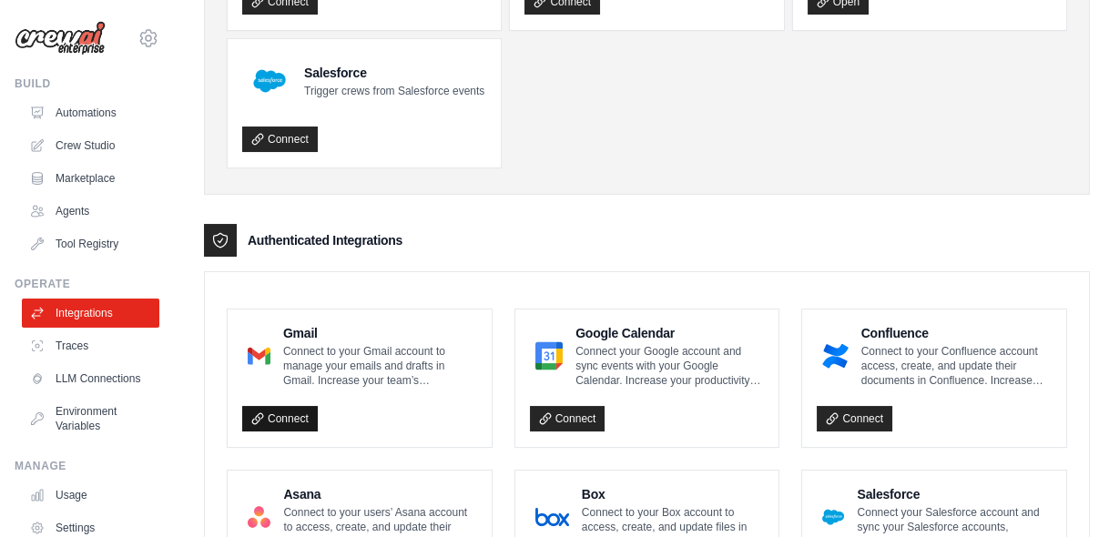
drag, startPoint x: 352, startPoint y: 371, endPoint x: 288, endPoint y: 416, distance: 79.1
click at [288, 416] on div "Gmail Connect to your Gmail account to manage your emails and drafts in Gmail. …" at bounding box center [359, 378] width 235 height 108
click at [288, 416] on link "Connect" at bounding box center [280, 418] width 76 height 25
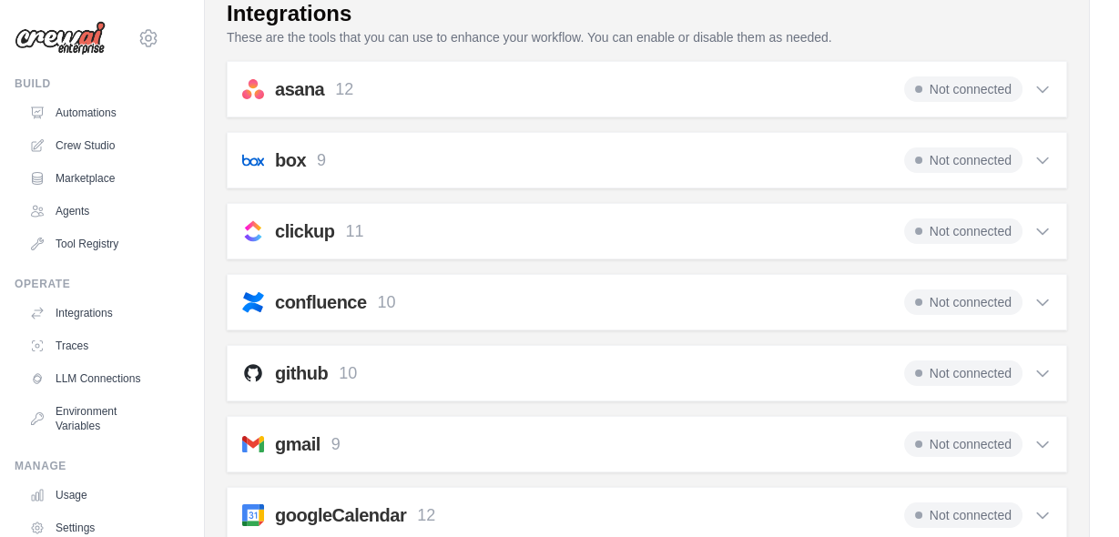
scroll to position [183, 0]
click at [1045, 442] on icon at bounding box center [1042, 444] width 11 height 5
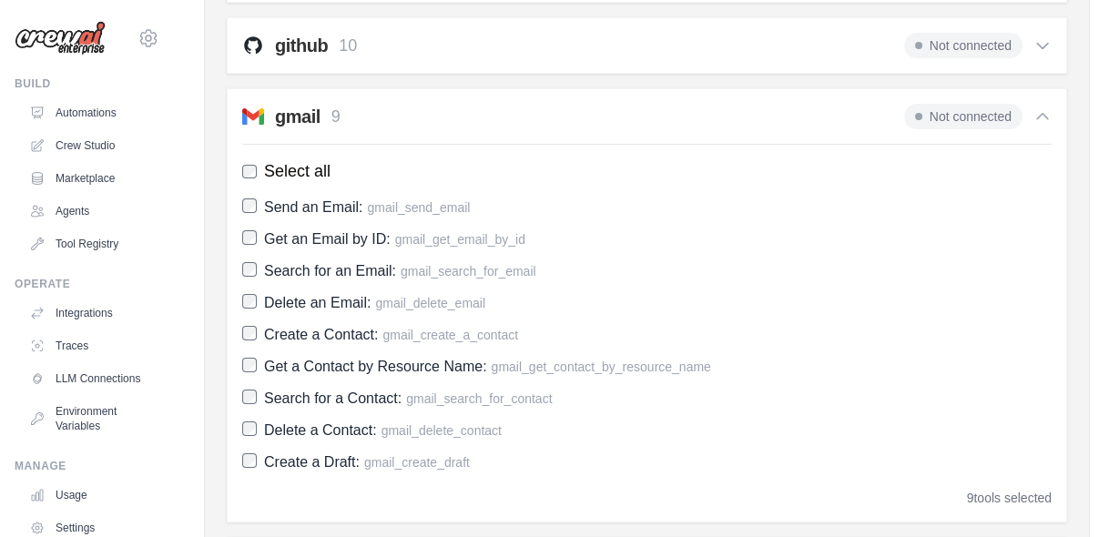
scroll to position [499, 0]
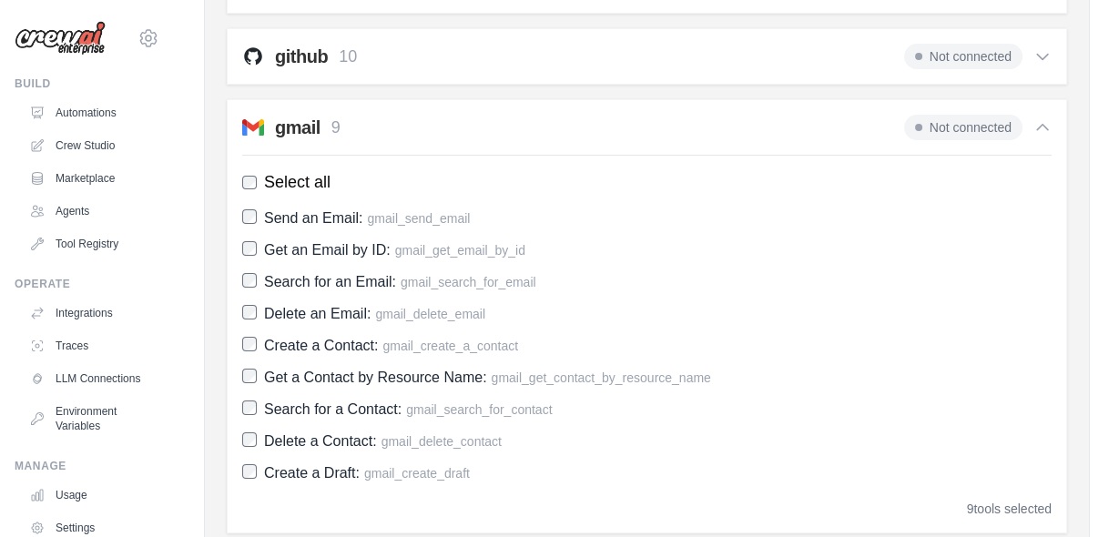
click at [929, 122] on span "Not connected" at bounding box center [963, 127] width 118 height 25
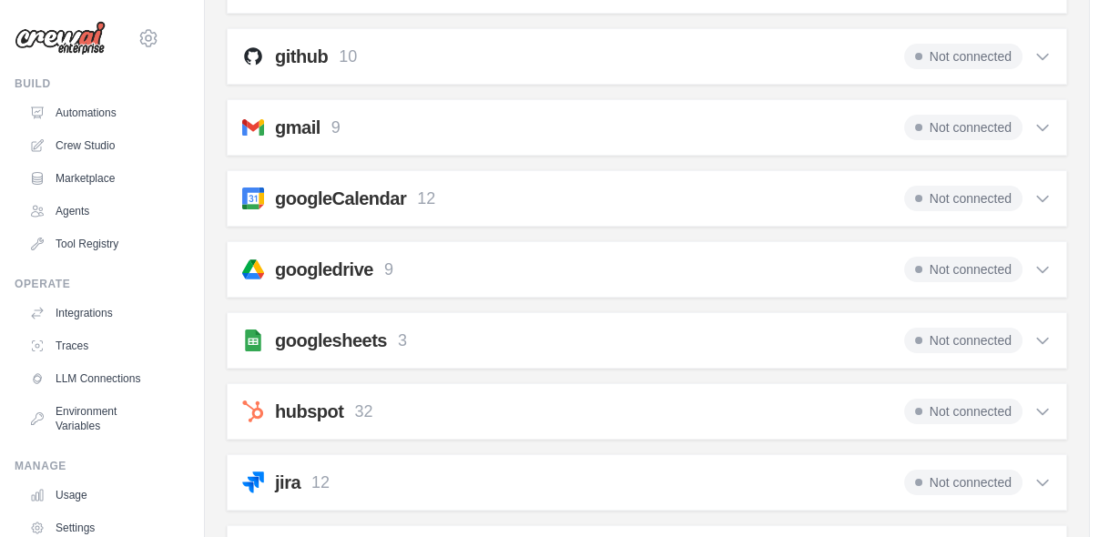
click at [316, 122] on h2 "gmail" at bounding box center [298, 127] width 46 height 25
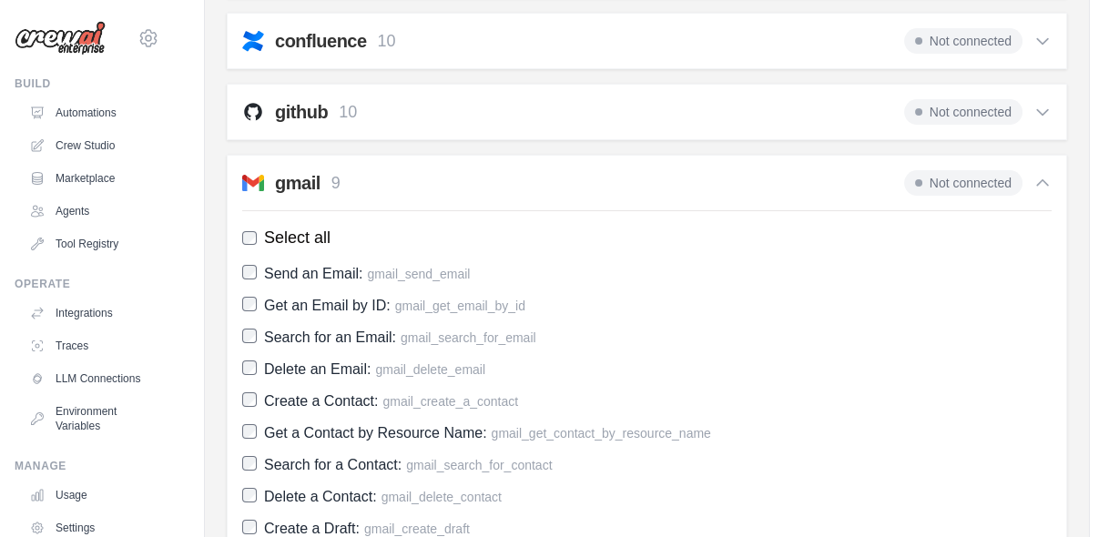
scroll to position [442, 0]
click at [247, 178] on img at bounding box center [253, 184] width 22 height 22
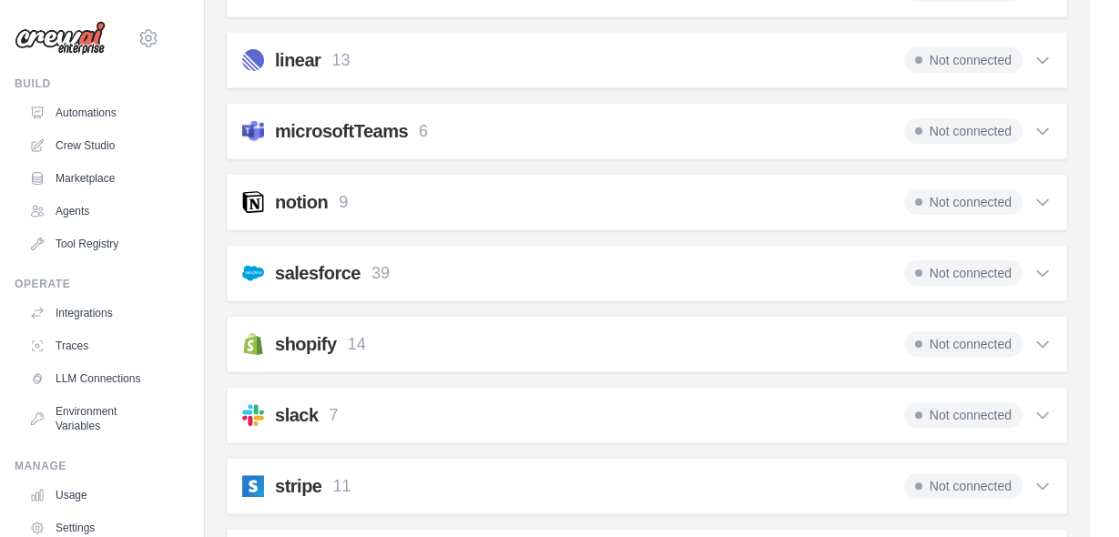
scroll to position [1163, 0]
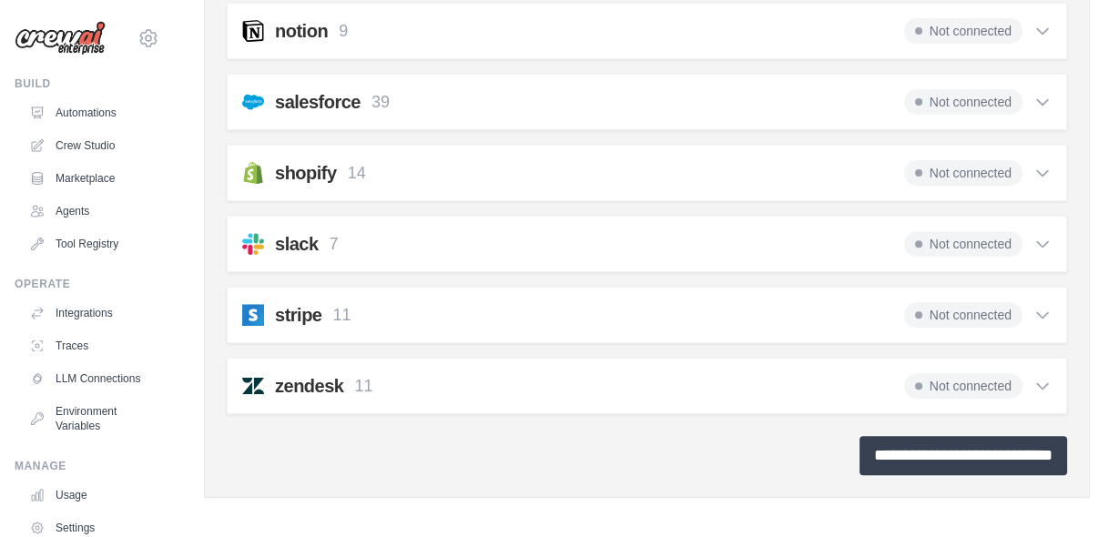
click at [901, 450] on input "**********" at bounding box center [963, 455] width 208 height 39
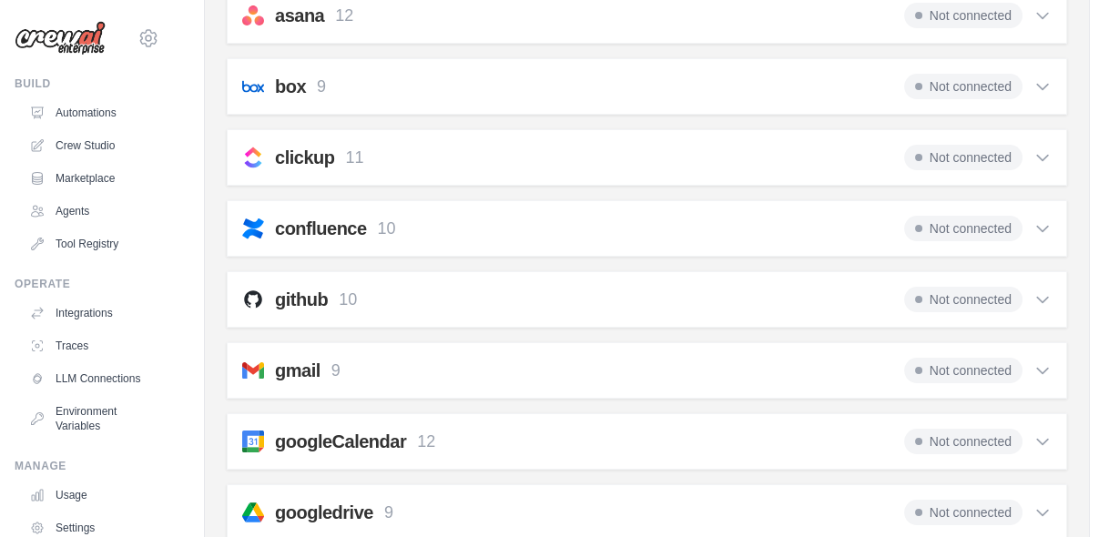
scroll to position [320, 0]
click at [299, 364] on h2 "gmail" at bounding box center [298, 368] width 46 height 25
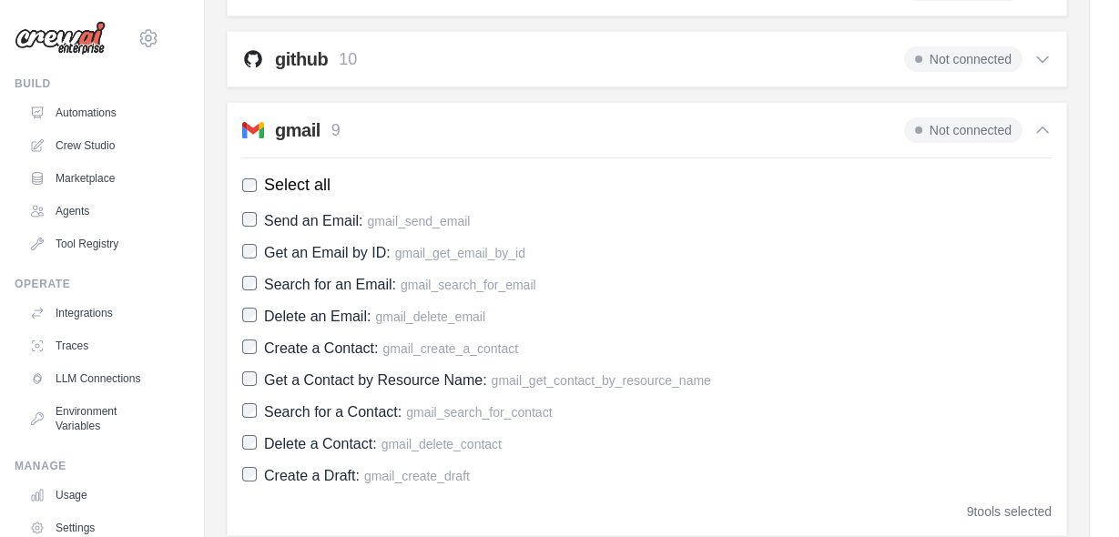
scroll to position [554, 0]
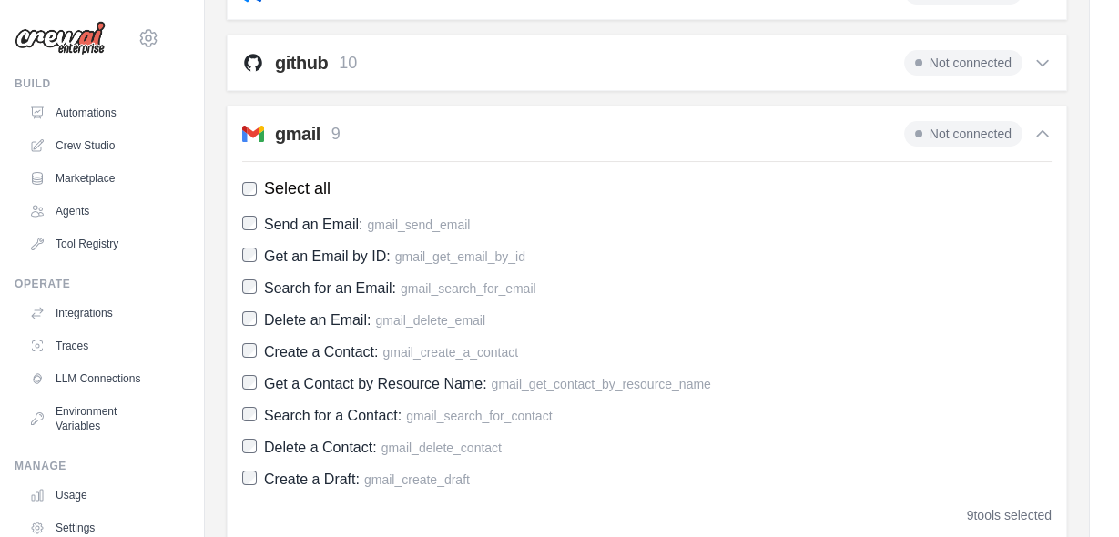
click at [961, 133] on span "Not connected" at bounding box center [963, 133] width 118 height 25
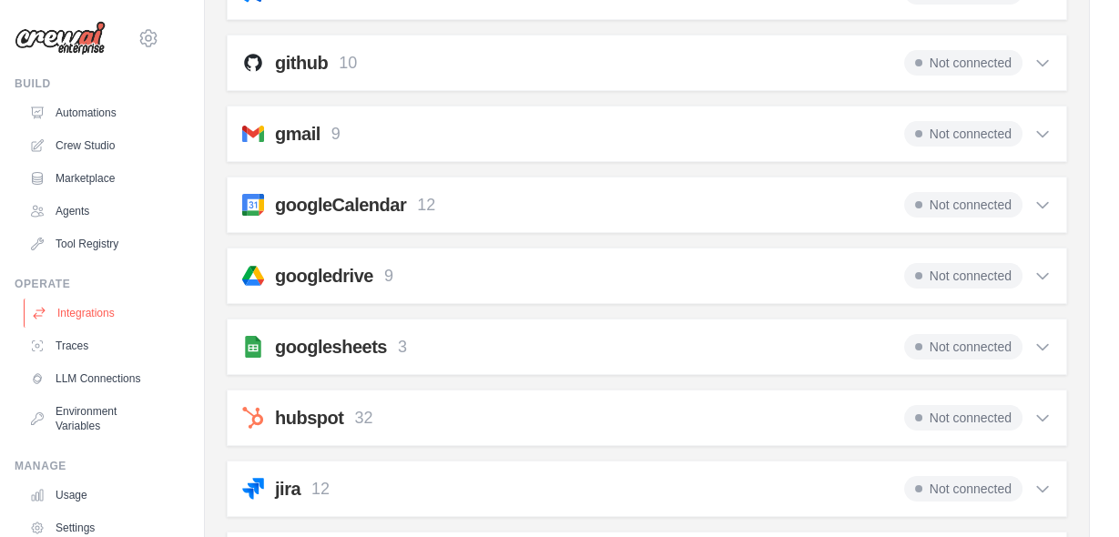
click at [81, 310] on link "Integrations" at bounding box center [92, 313] width 137 height 29
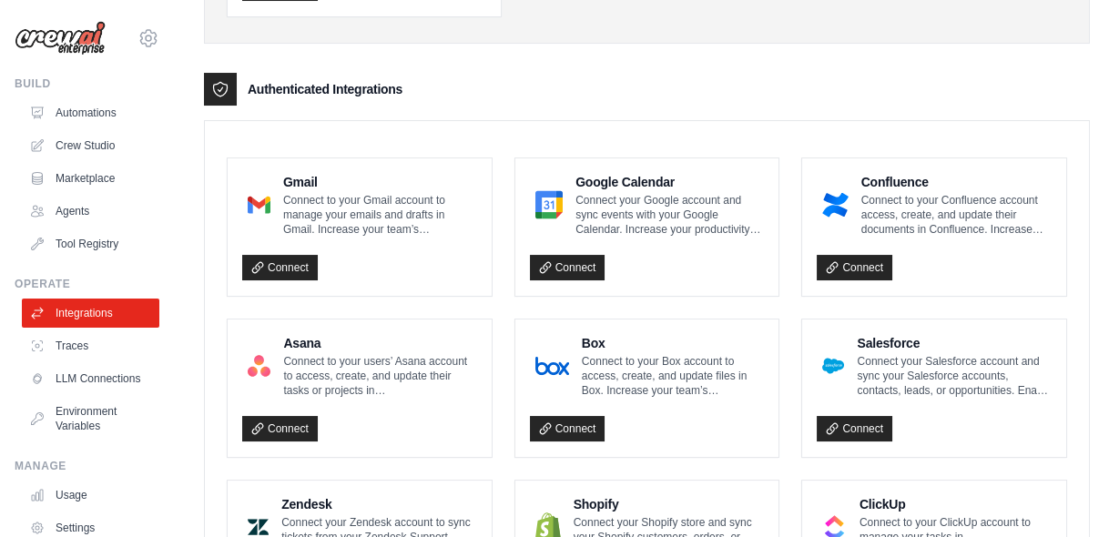
scroll to position [389, 0]
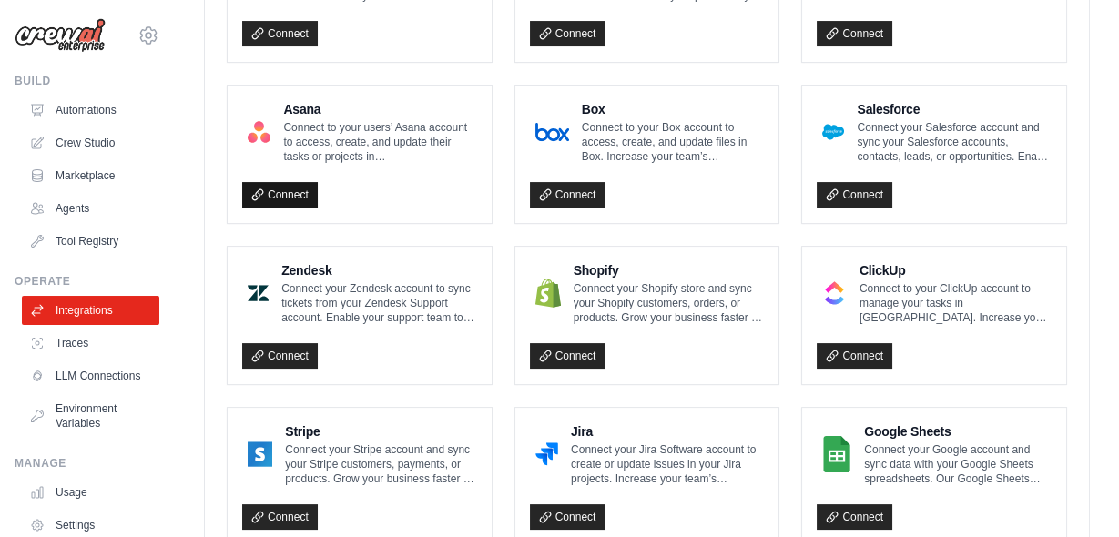
scroll to position [526, 0]
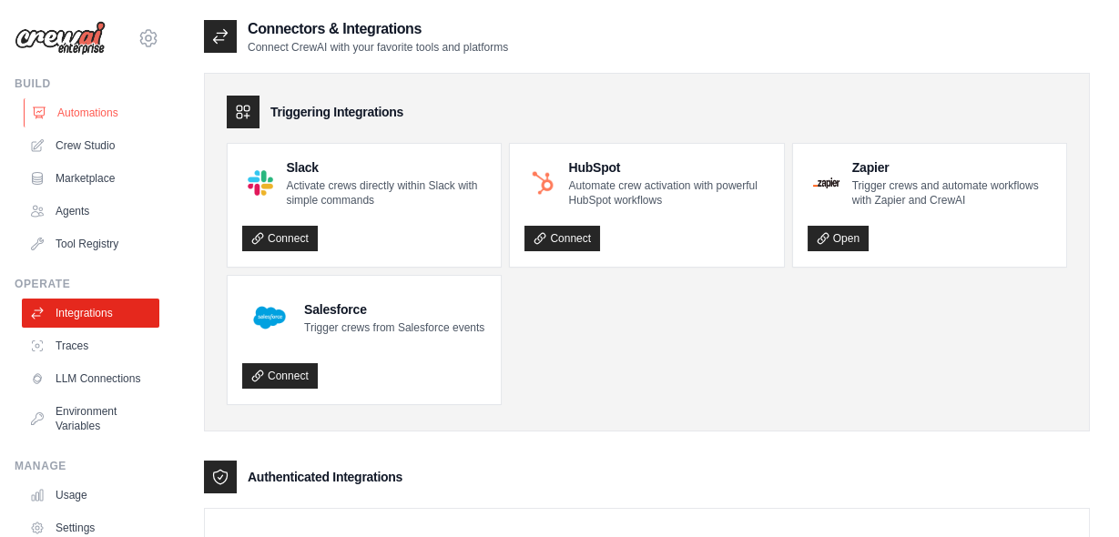
click at [90, 109] on link "Automations" at bounding box center [92, 112] width 137 height 29
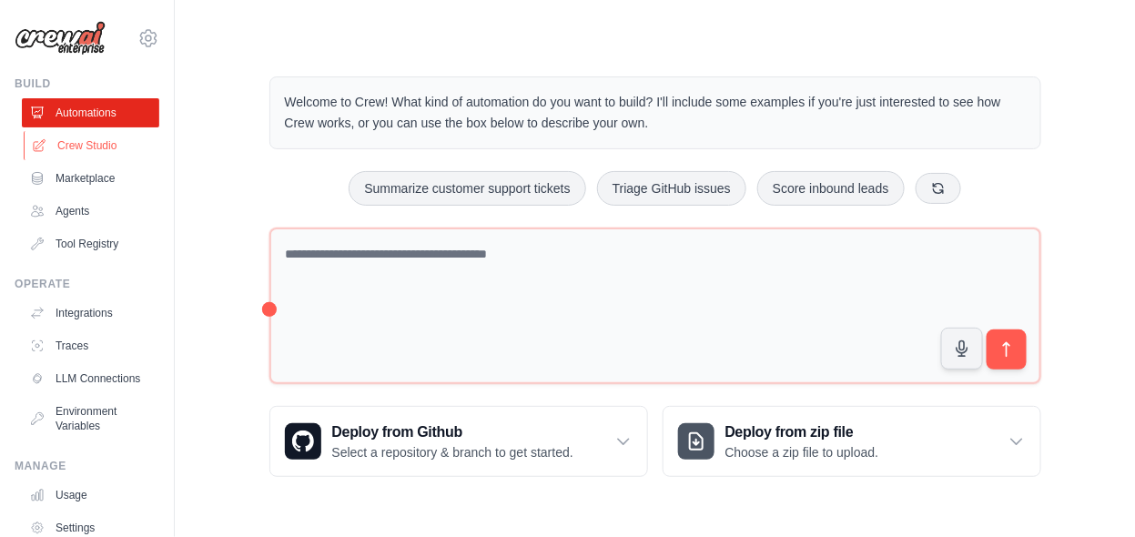
click at [86, 139] on link "Crew Studio" at bounding box center [92, 145] width 137 height 29
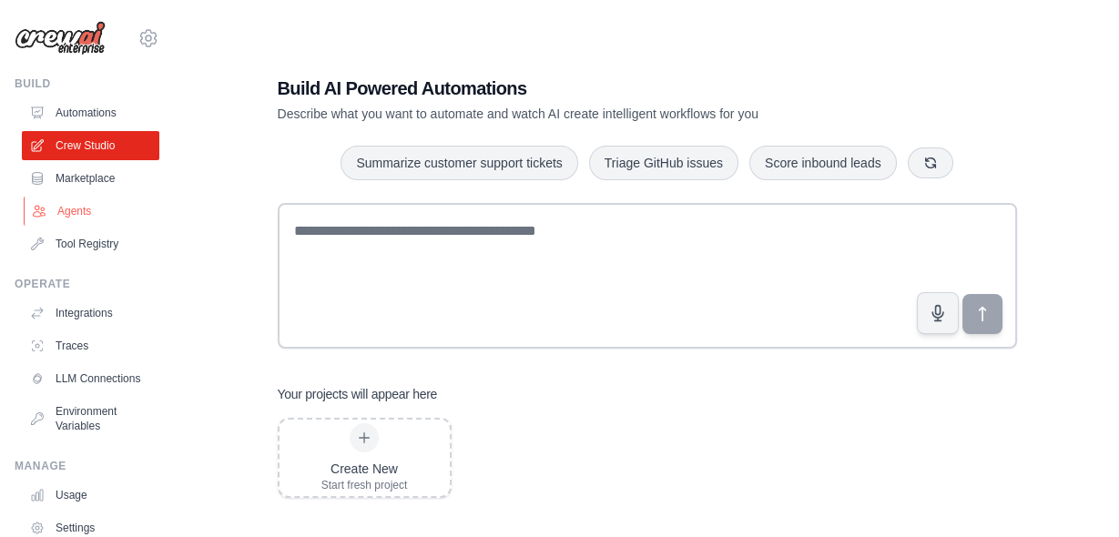
click at [83, 212] on link "Agents" at bounding box center [92, 211] width 137 height 29
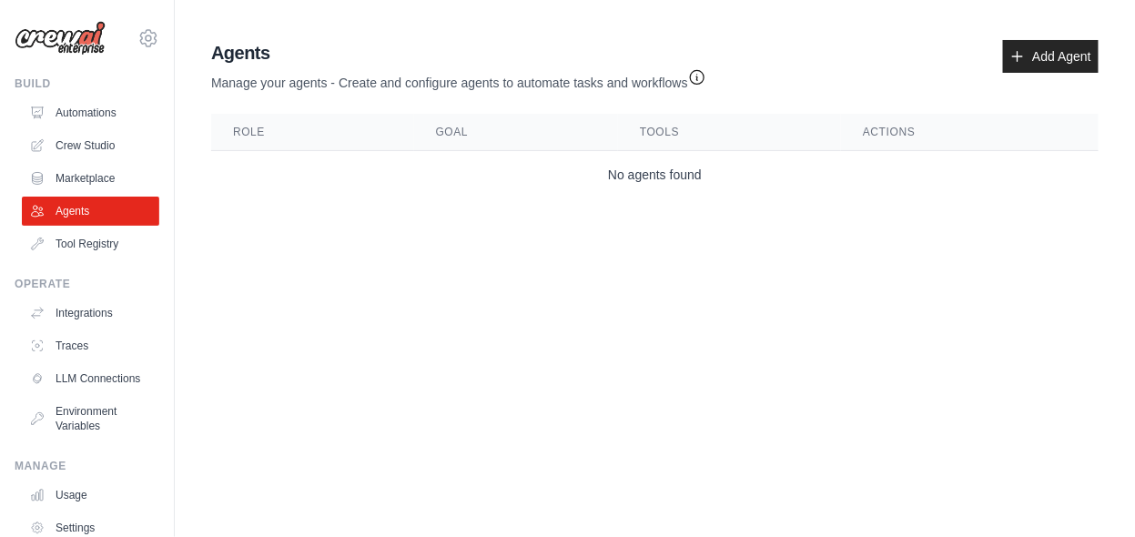
click at [704, 76] on icon "button" at bounding box center [697, 78] width 14 height 14
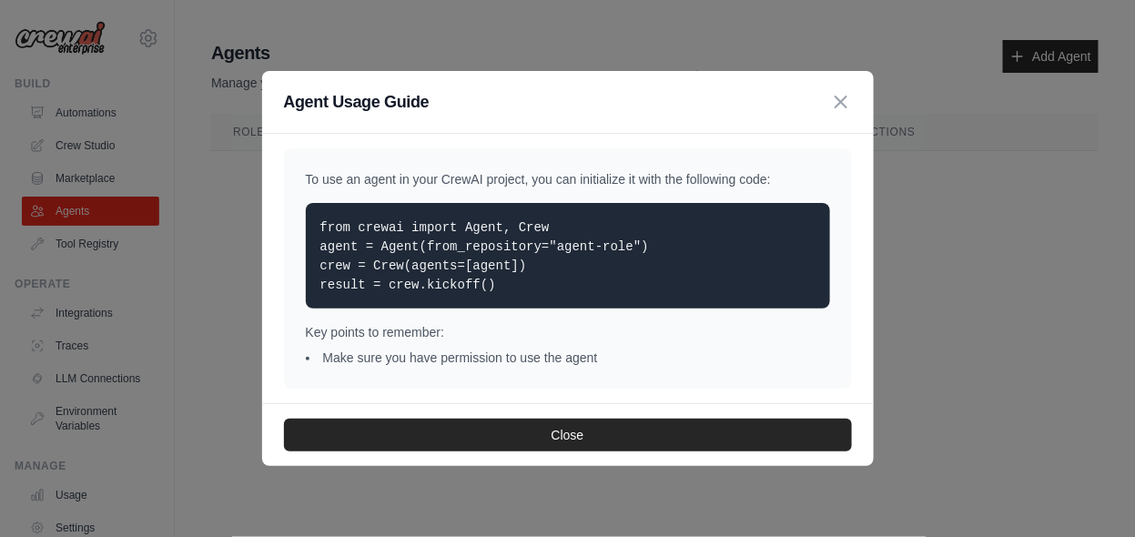
click at [1053, 47] on div "Agent Usage Guide To use an agent in your CrewAI project, you can initialize it…" at bounding box center [567, 268] width 1135 height 537
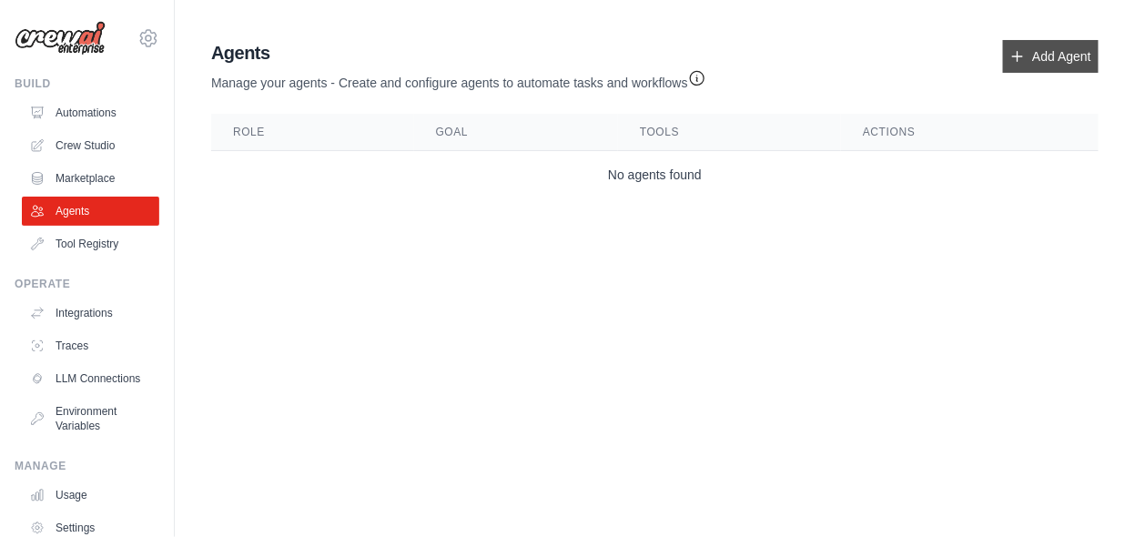
click at [1046, 57] on link "Add Agent" at bounding box center [1051, 56] width 96 height 33
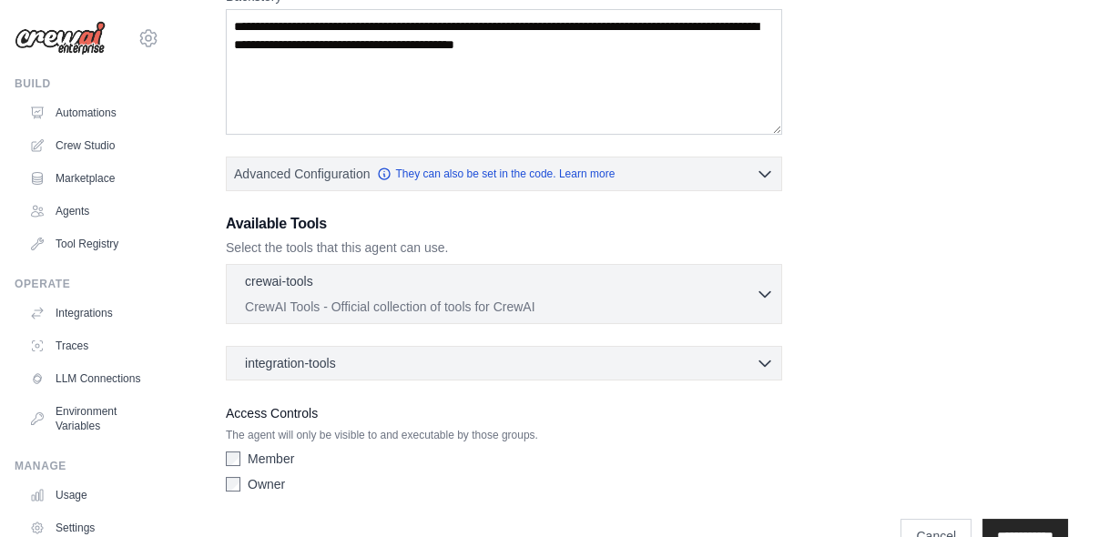
scroll to position [316, 0]
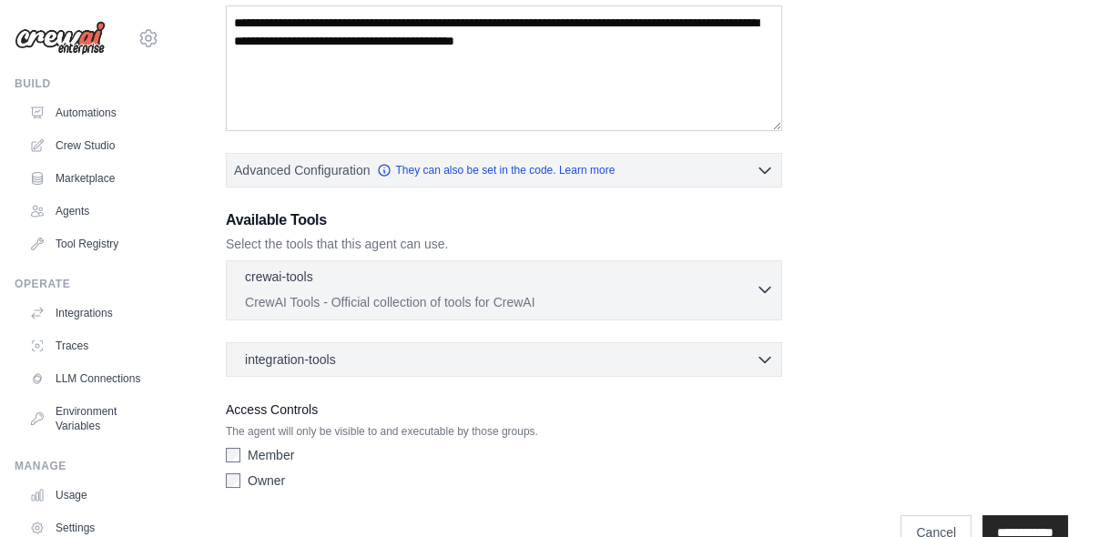
click at [760, 284] on icon "button" at bounding box center [765, 289] width 18 height 18
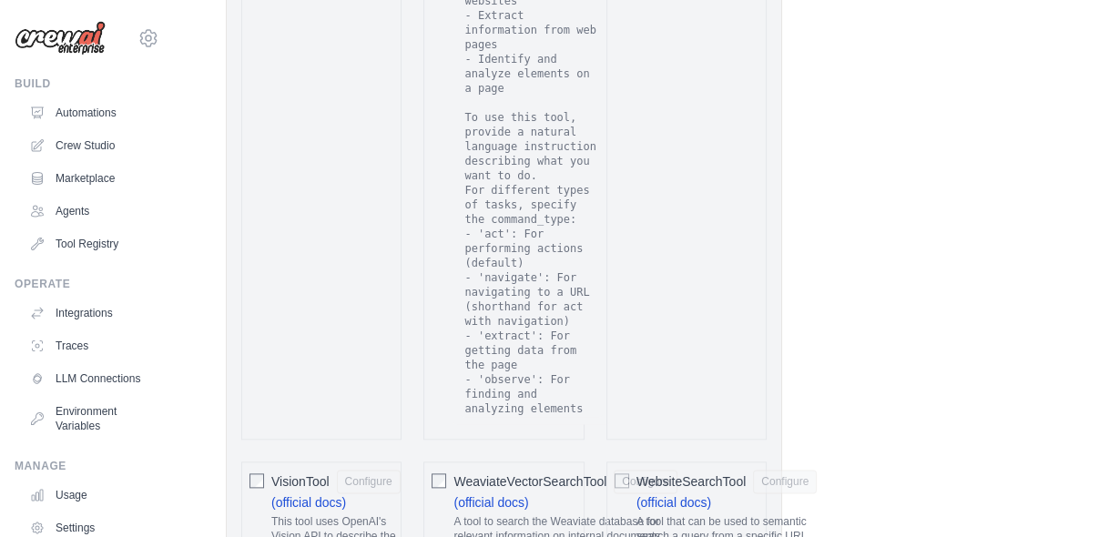
scroll to position [3675, 0]
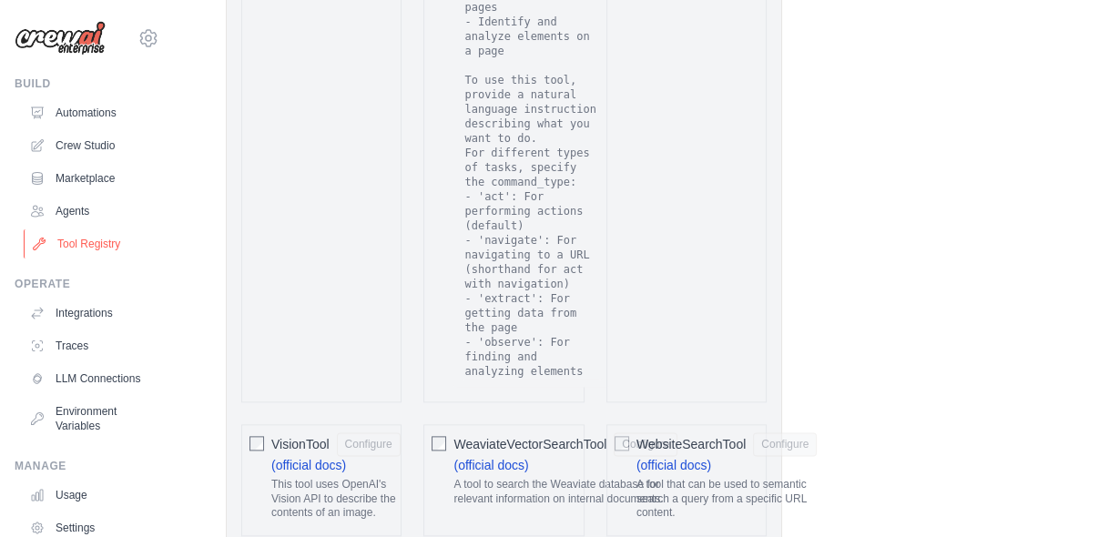
click at [92, 249] on link "Tool Registry" at bounding box center [92, 243] width 137 height 29
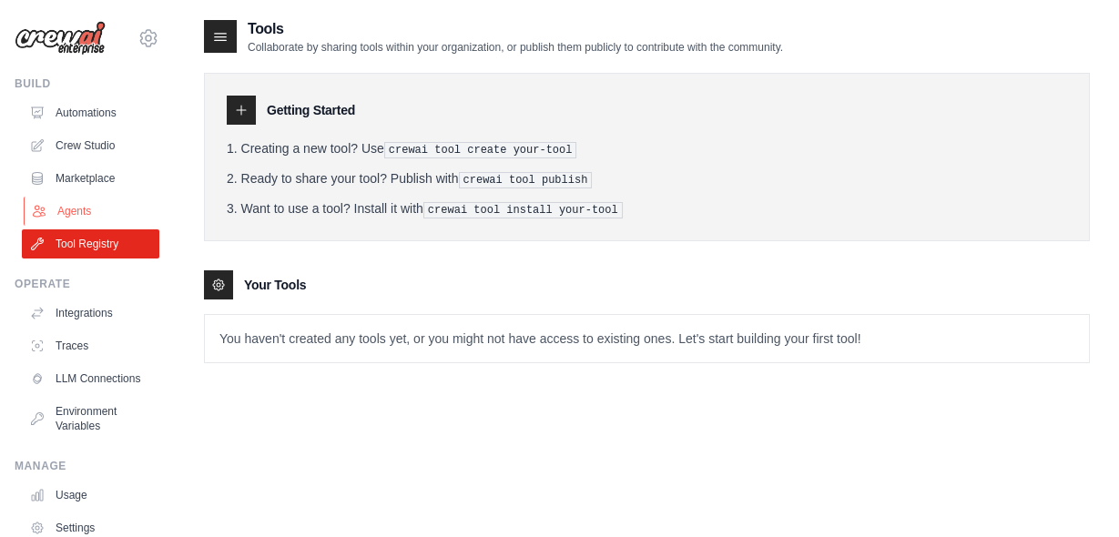
click at [74, 205] on link "Agents" at bounding box center [92, 211] width 137 height 29
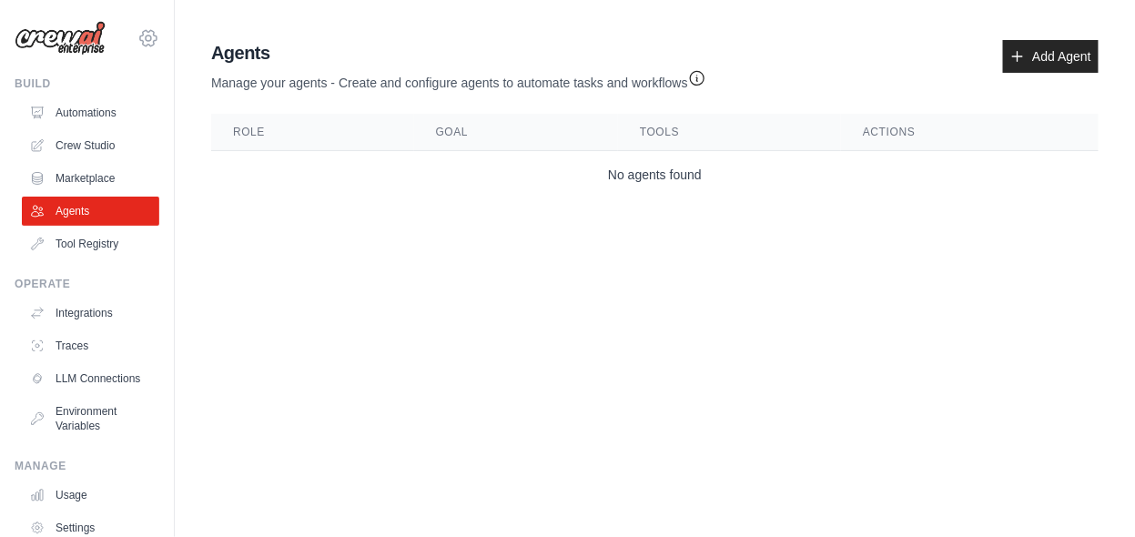
click at [137, 39] on icon at bounding box center [148, 38] width 22 height 22
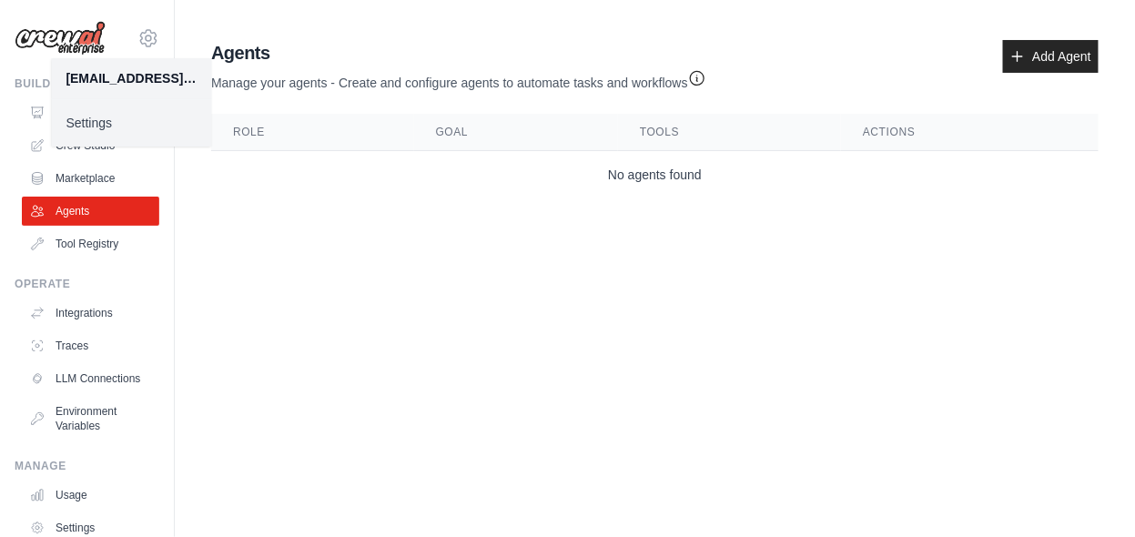
click at [85, 119] on link "Settings" at bounding box center [131, 123] width 160 height 33
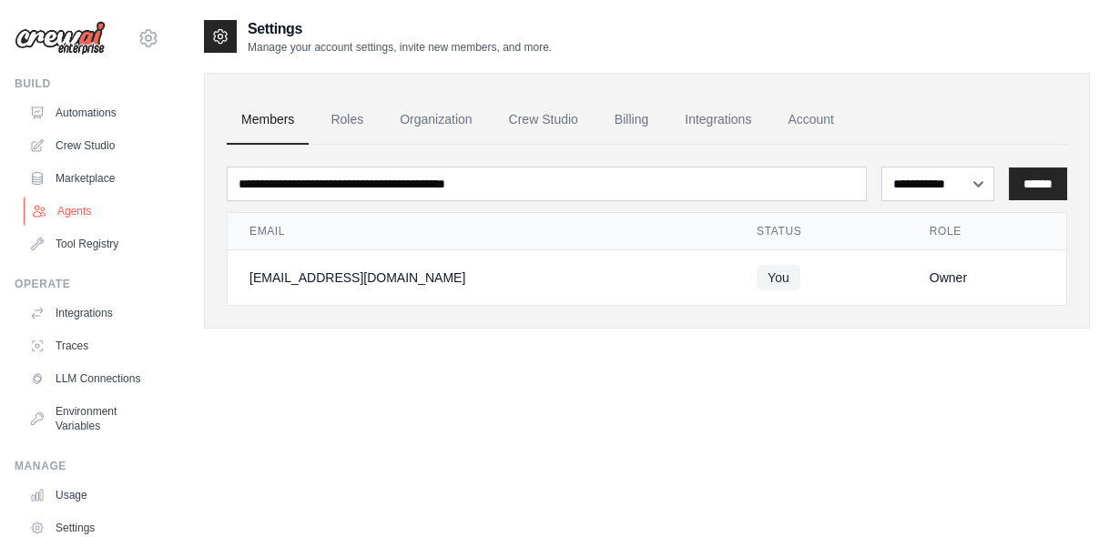
scroll to position [116, 0]
